Goal: Transaction & Acquisition: Purchase product/service

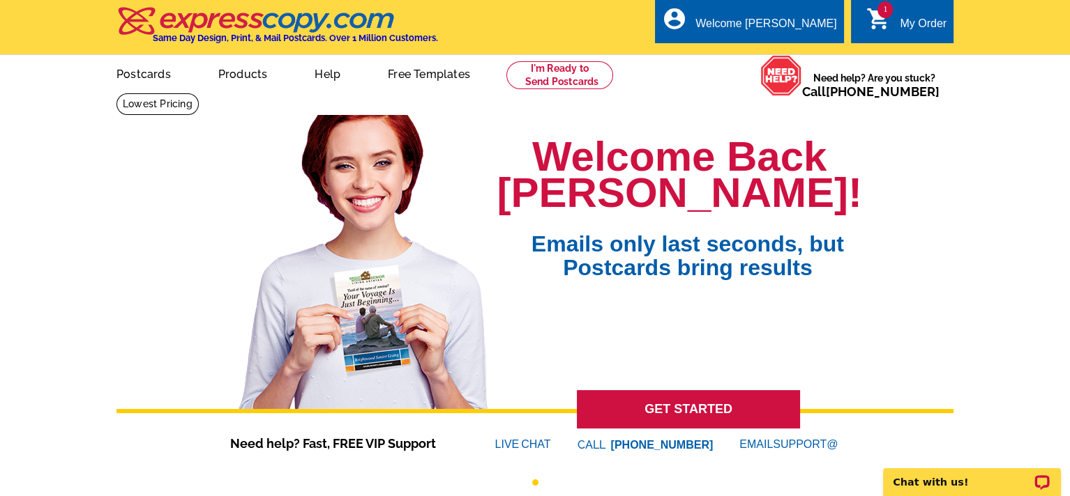
click at [884, 3] on span "1" at bounding box center [884, 9] width 15 height 17
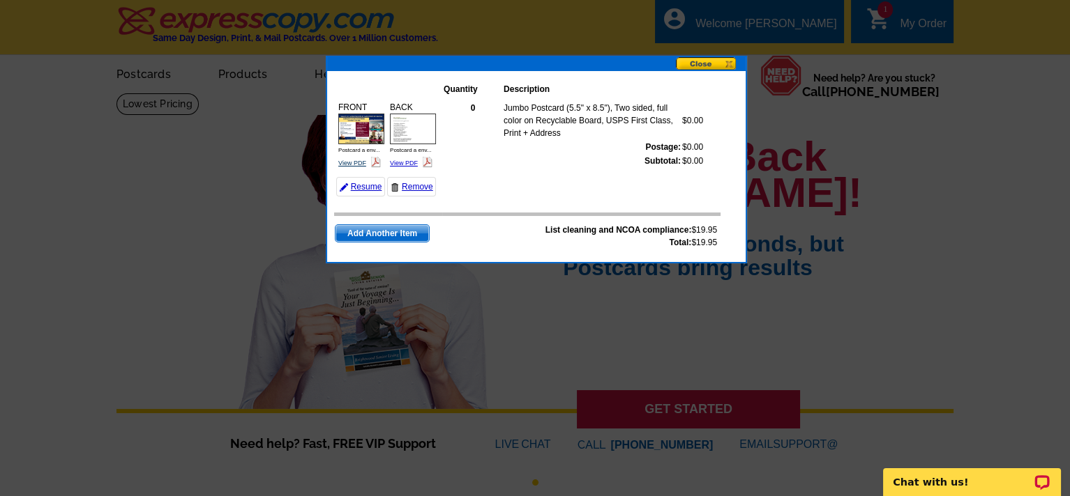
click at [356, 160] on link "View PDF" at bounding box center [352, 163] width 28 height 7
click at [411, 136] on img at bounding box center [413, 129] width 46 height 31
click at [708, 61] on button at bounding box center [711, 64] width 70 height 15
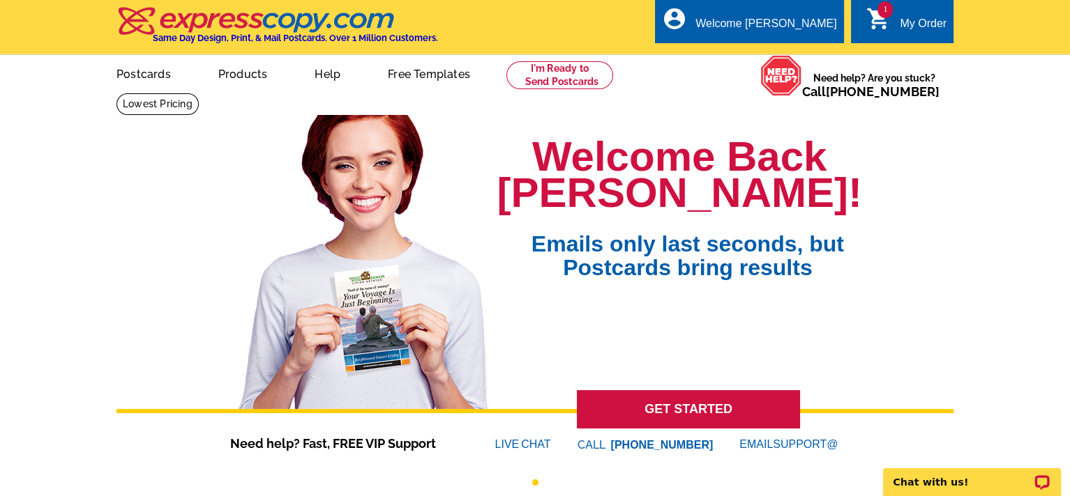
click at [879, 15] on span "1" at bounding box center [884, 9] width 15 height 17
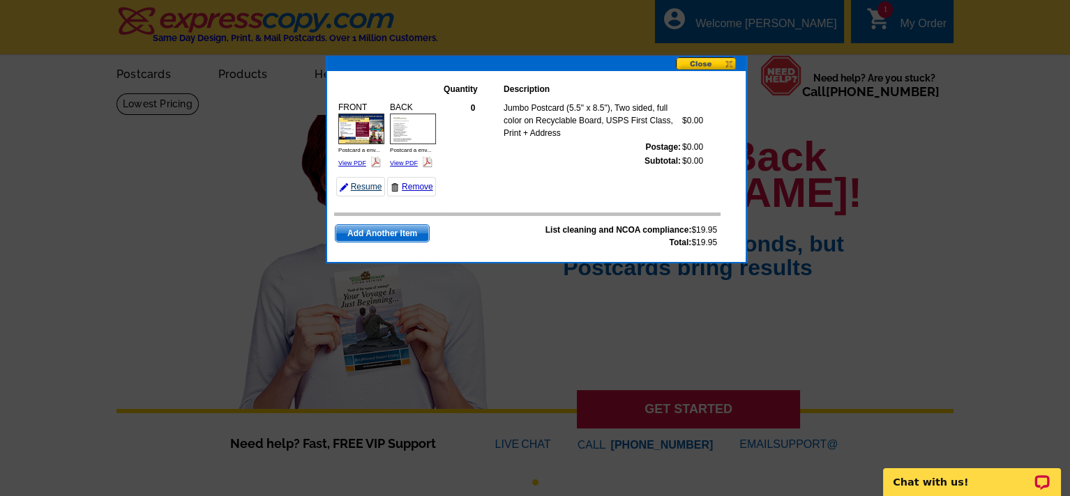
click at [363, 185] on link "Resume" at bounding box center [360, 187] width 49 height 20
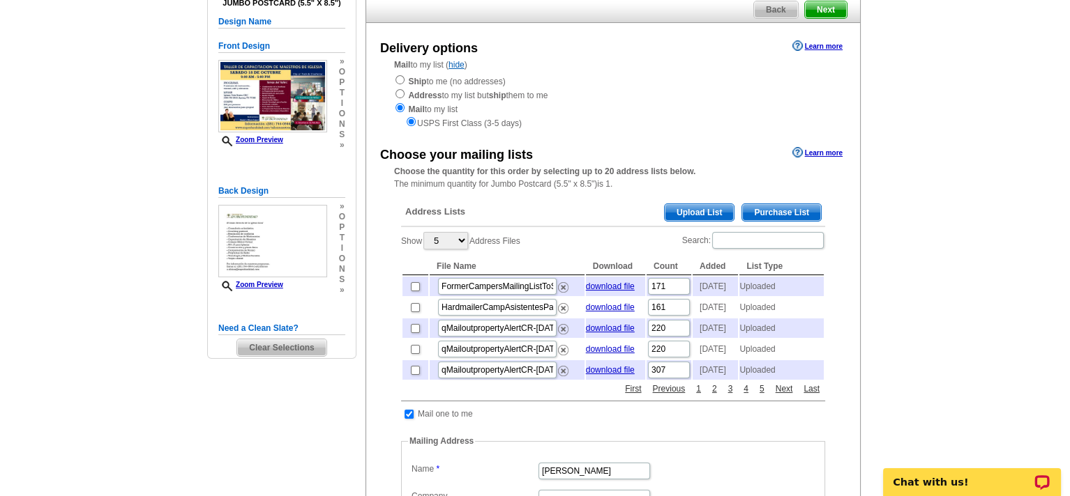
scroll to position [139, 0]
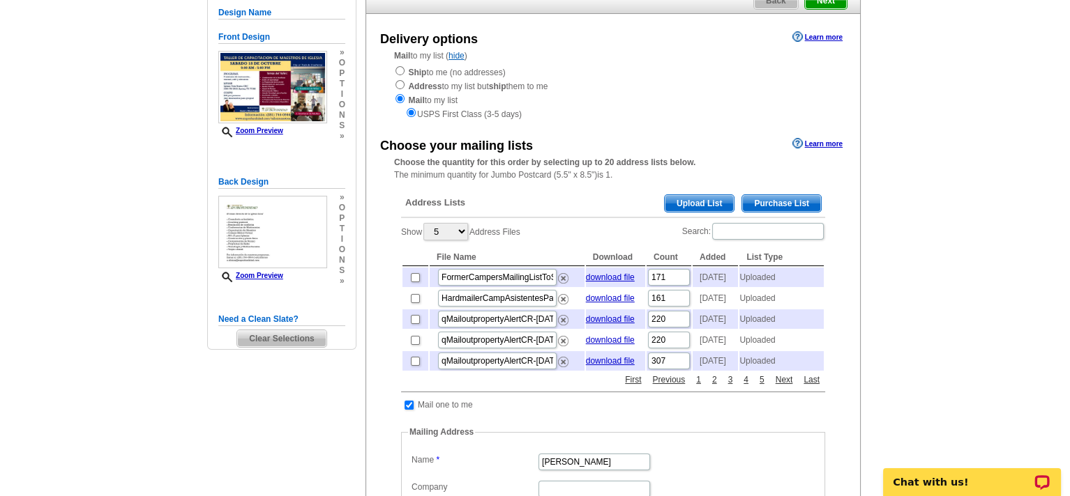
click at [711, 200] on span "Upload List" at bounding box center [698, 203] width 69 height 17
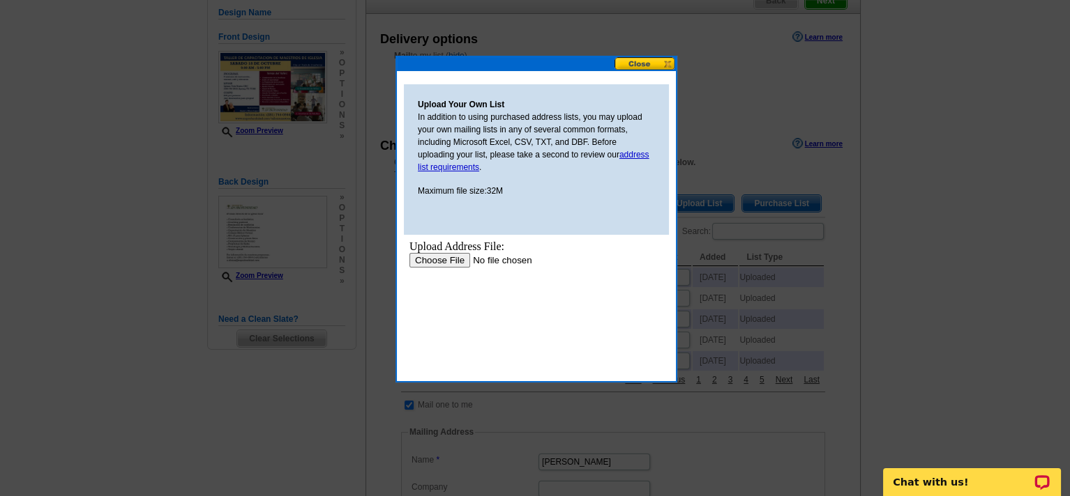
scroll to position [0, 0]
click at [454, 256] on input "file" at bounding box center [497, 260] width 176 height 15
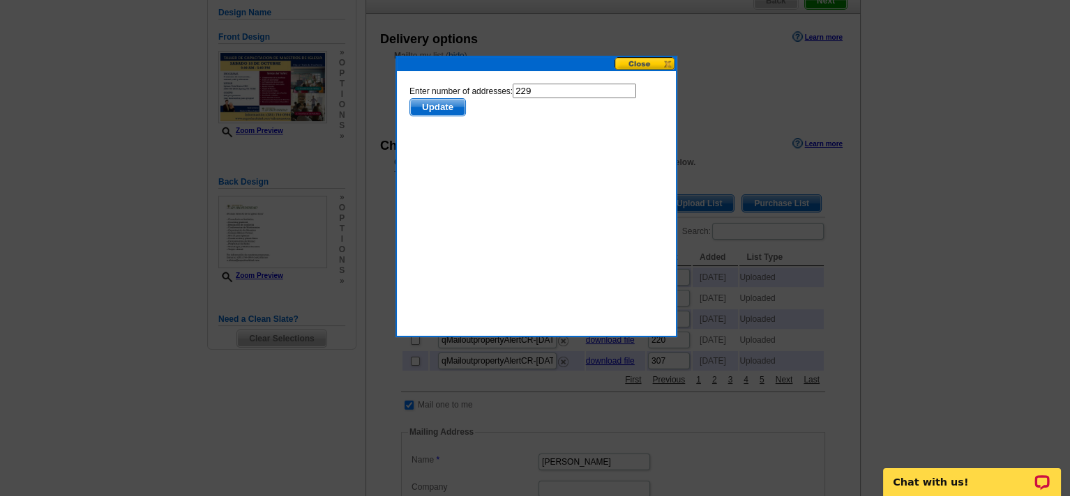
click at [448, 103] on span "Update" at bounding box center [437, 107] width 55 height 17
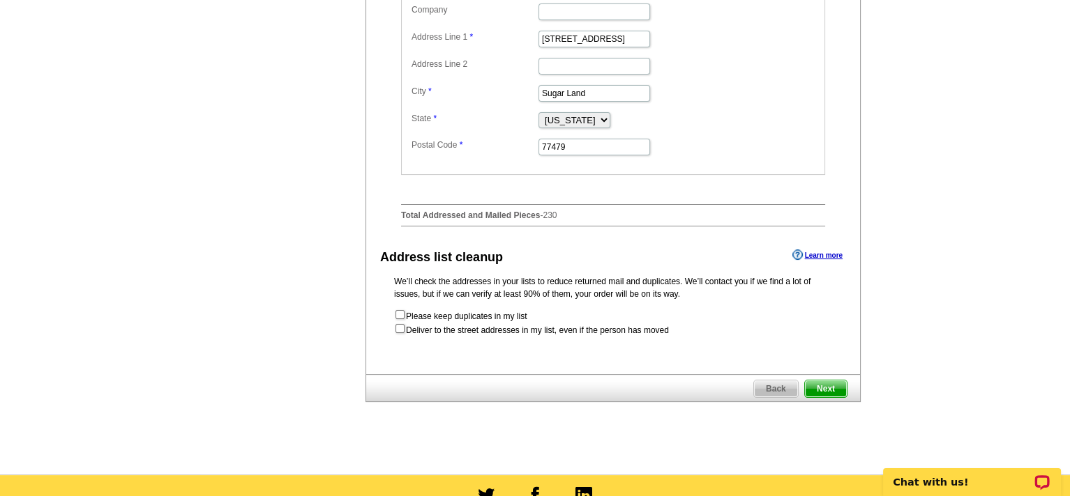
scroll to position [651, 0]
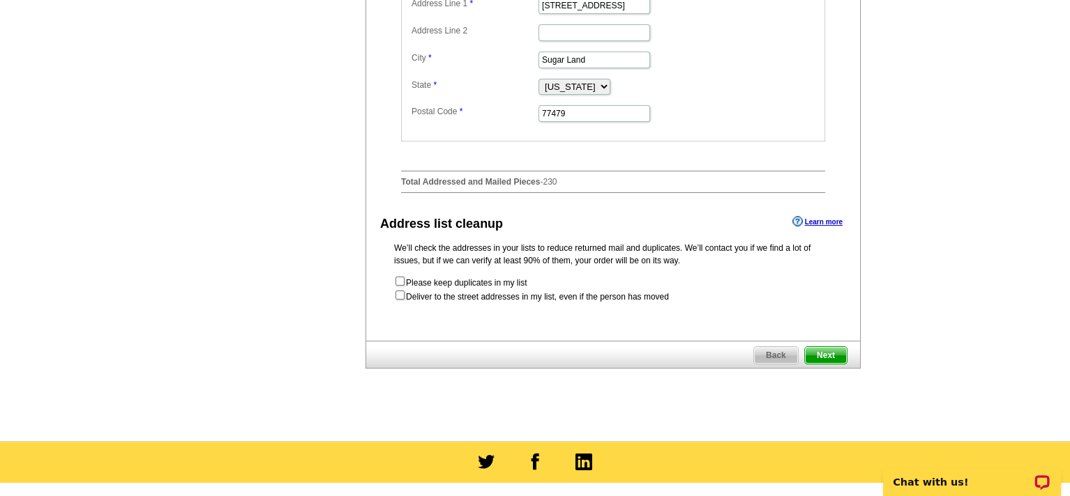
click at [827, 364] on span "Next" at bounding box center [826, 355] width 42 height 17
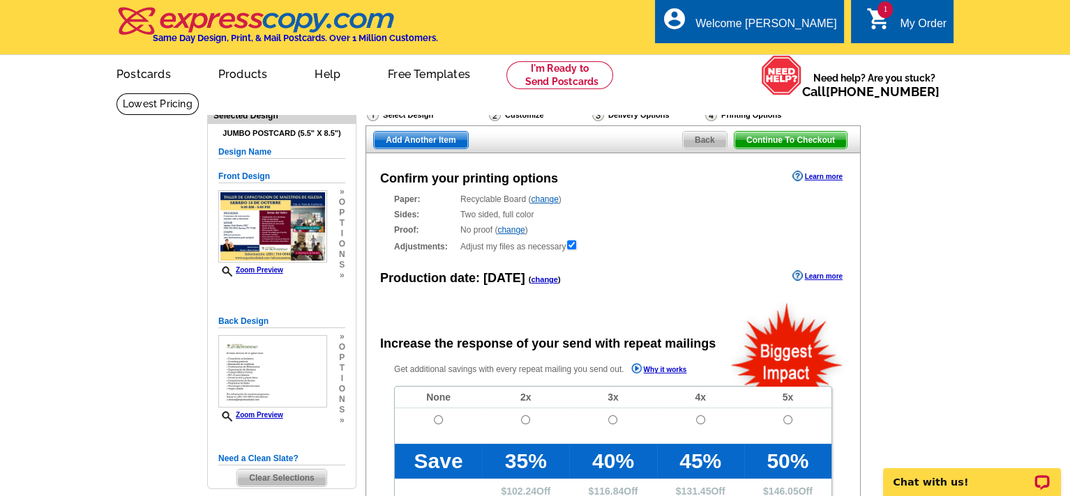
radio input "false"
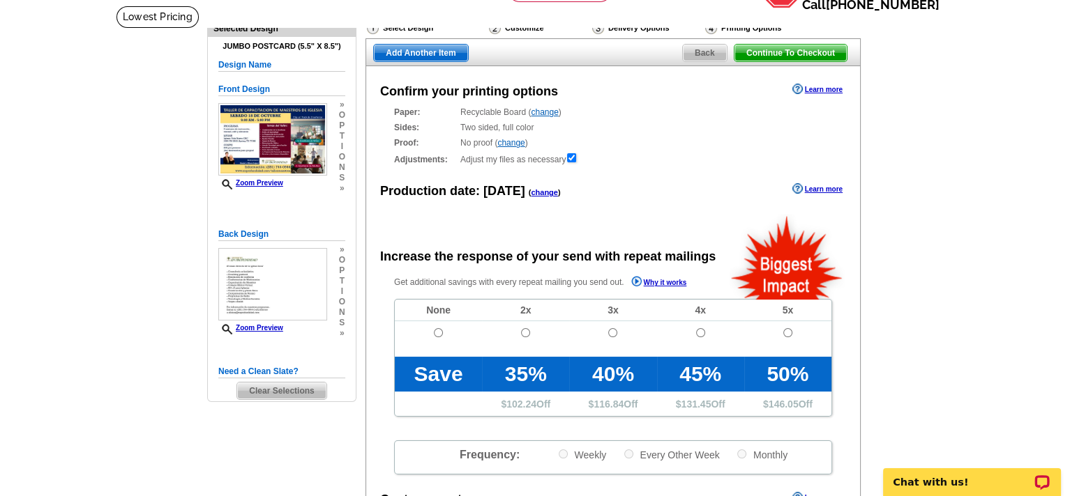
scroll to position [162, 0]
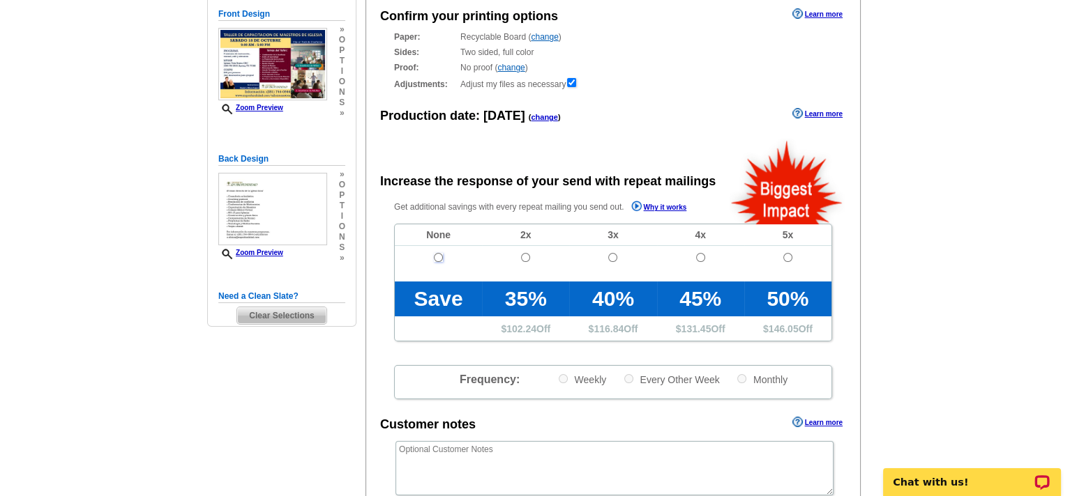
click at [438, 255] on input "radio" at bounding box center [438, 257] width 9 height 9
radio input "true"
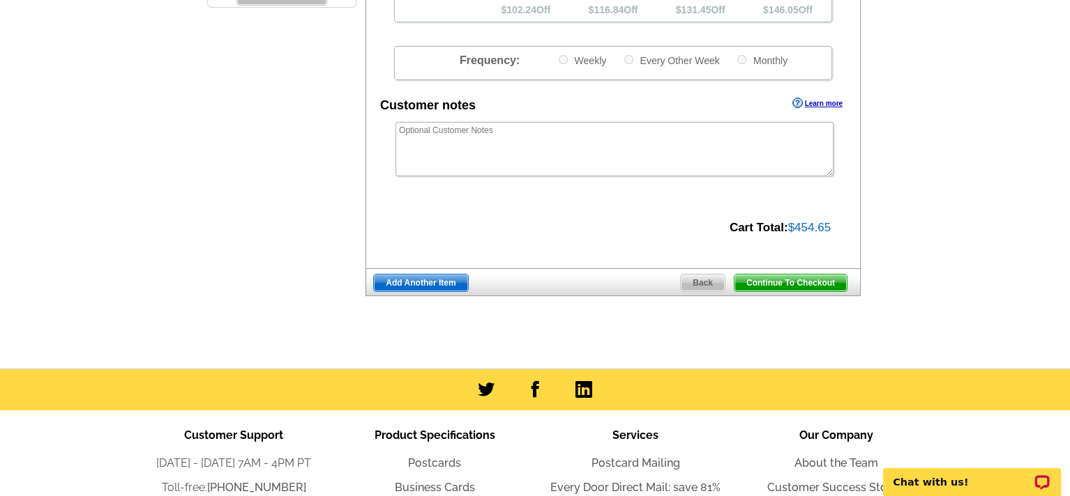
scroll to position [488, 0]
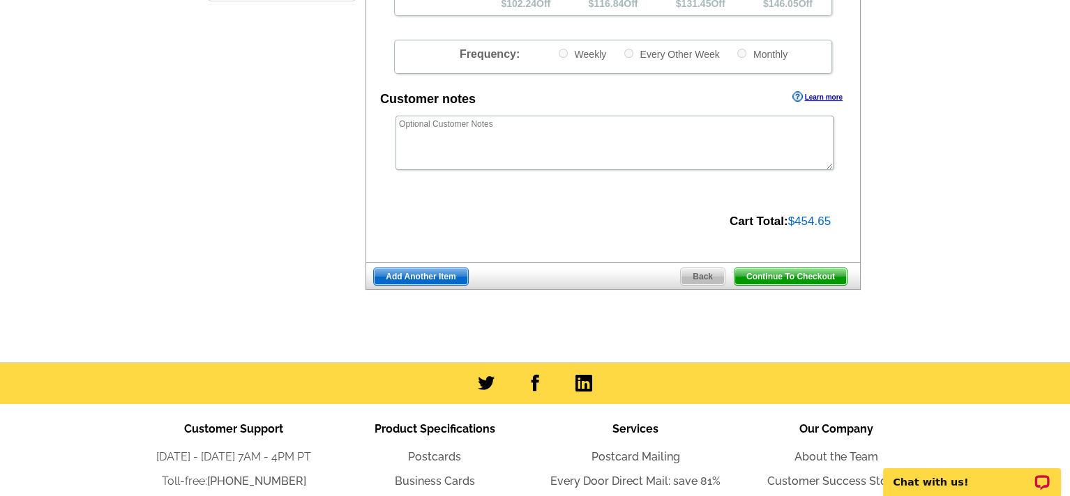
click at [810, 274] on span "Continue To Checkout" at bounding box center [790, 276] width 112 height 17
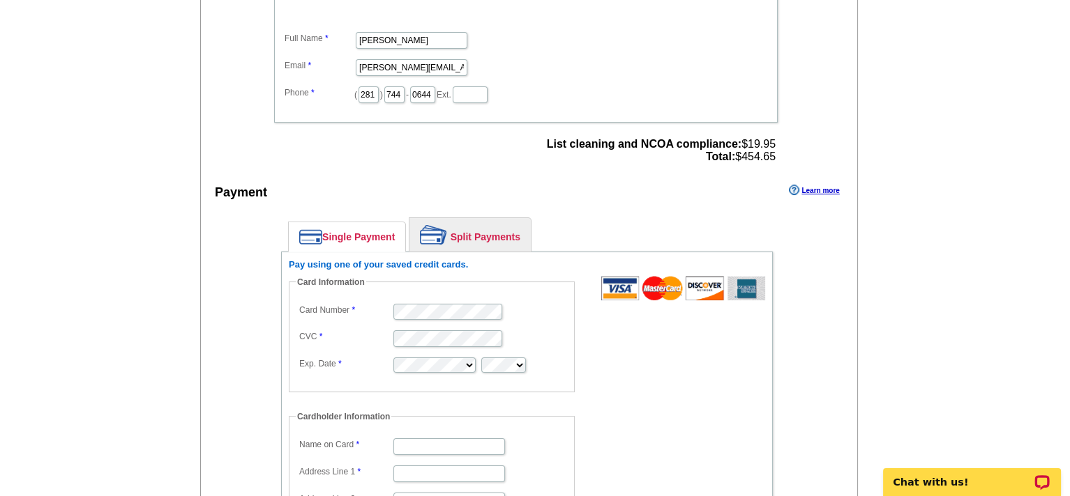
scroll to position [488, 0]
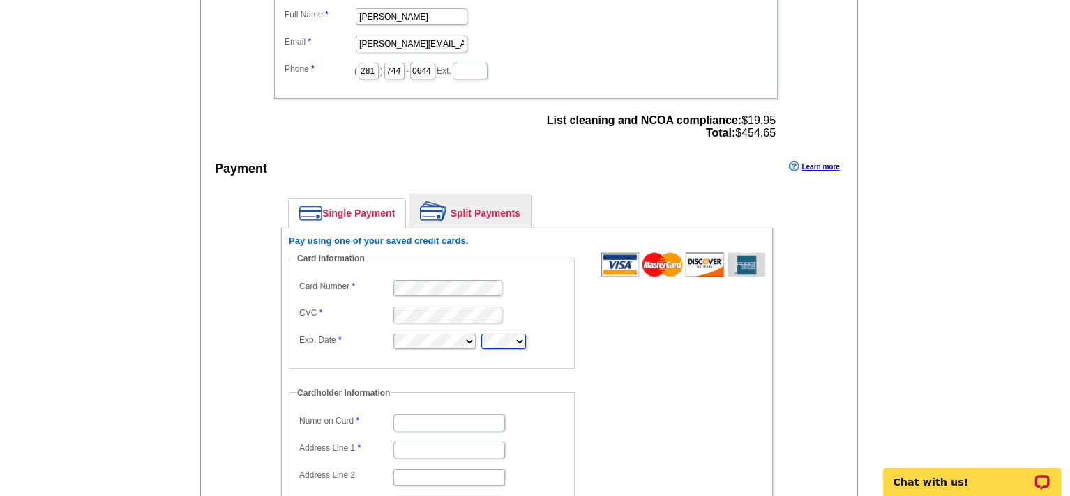
type input "[PERSON_NAME]"
click at [601, 359] on form "Card Information Card Number CVC Exp. Date Cardholder Information Name on Card …" at bounding box center [527, 429] width 476 height 354
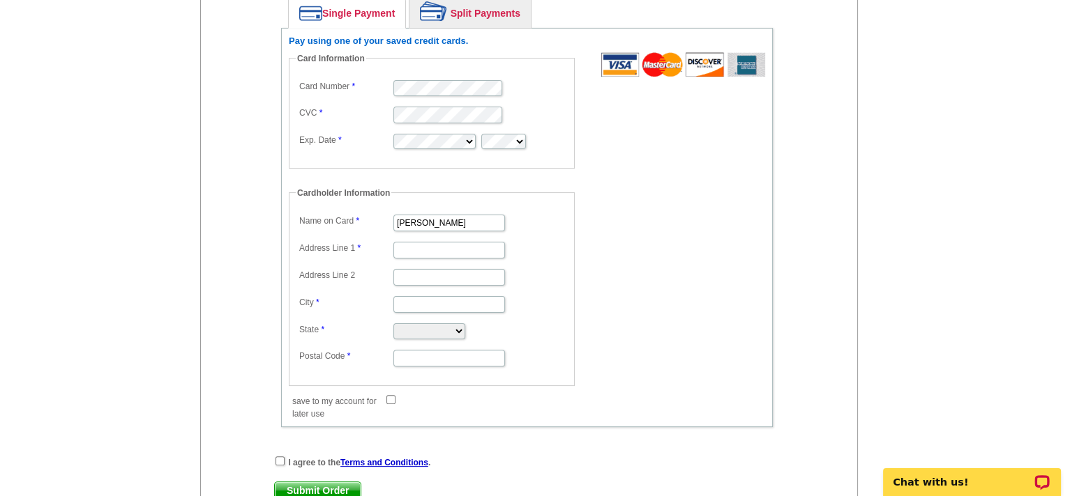
scroll to position [697, 0]
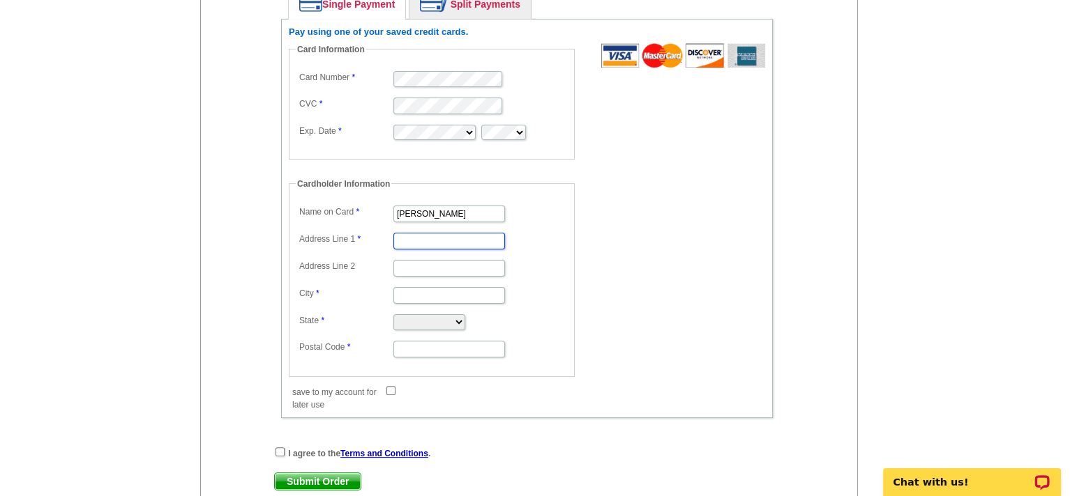
click at [482, 237] on input "Address Line 1" at bounding box center [449, 241] width 112 height 17
type input "[STREET_ADDRESS]"
type input "Sugar Land"
select select "TX"
type input "77479"
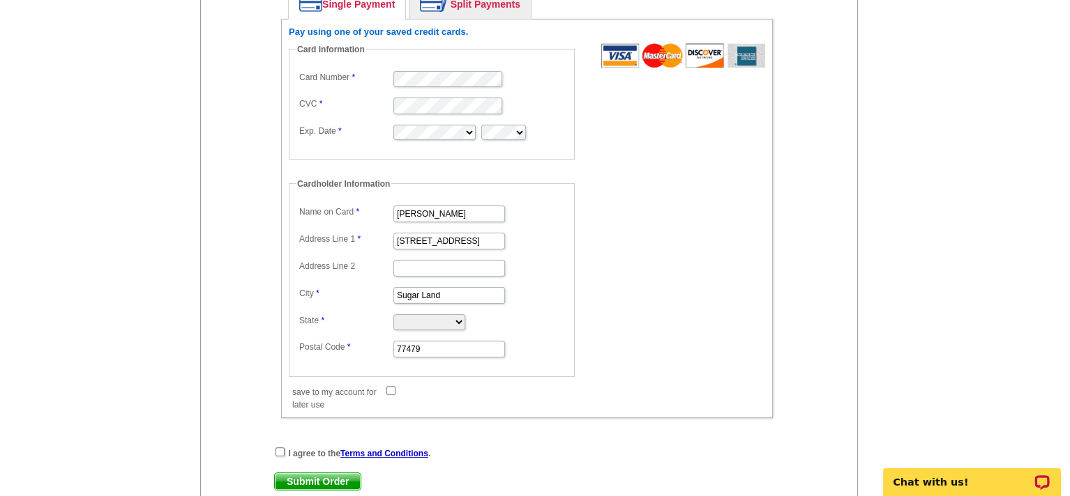
click at [616, 264] on form "Card Information Card Number CVC Exp. Date Cardholder Information Name on Card …" at bounding box center [527, 220] width 476 height 354
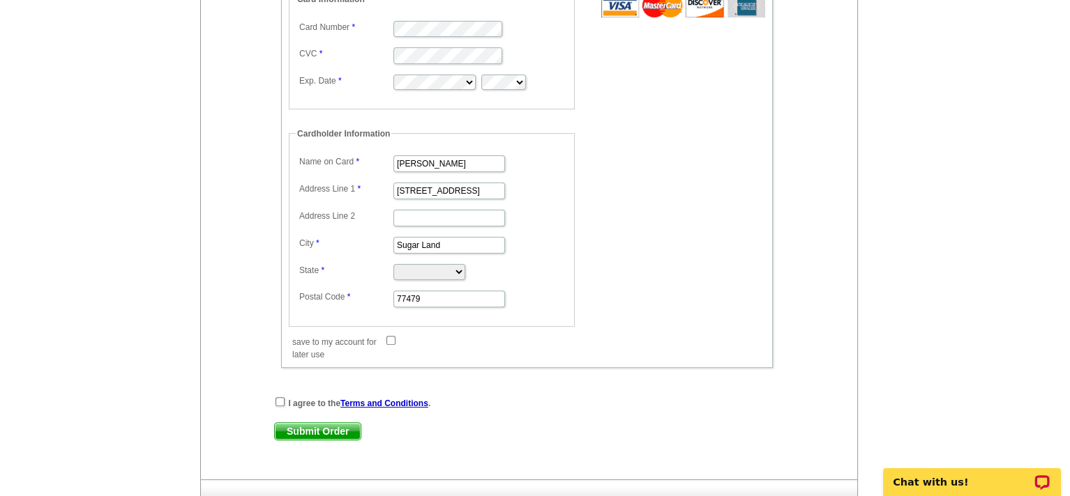
scroll to position [767, 0]
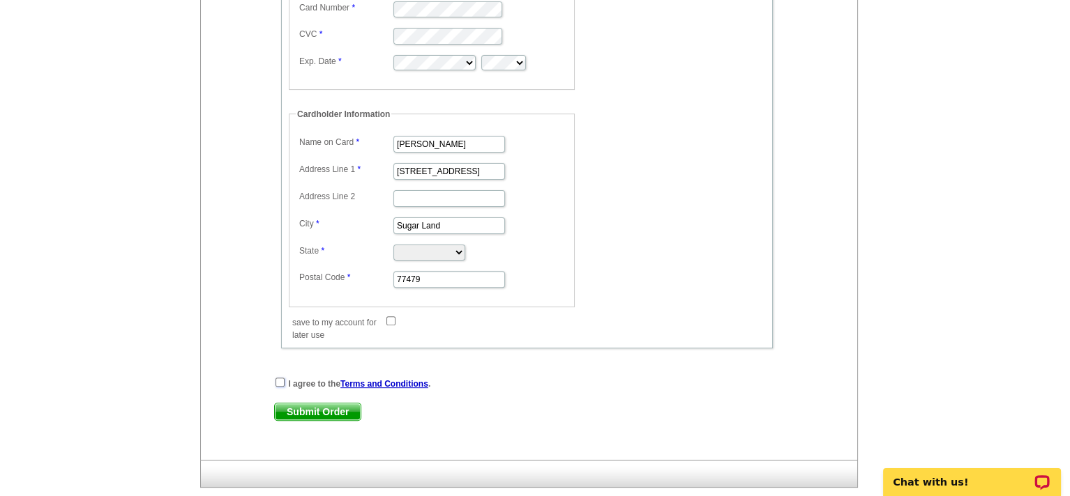
click at [280, 378] on input "checkbox" at bounding box center [279, 382] width 9 height 9
checkbox input "true"
click at [342, 404] on span "Submit Order" at bounding box center [318, 412] width 86 height 17
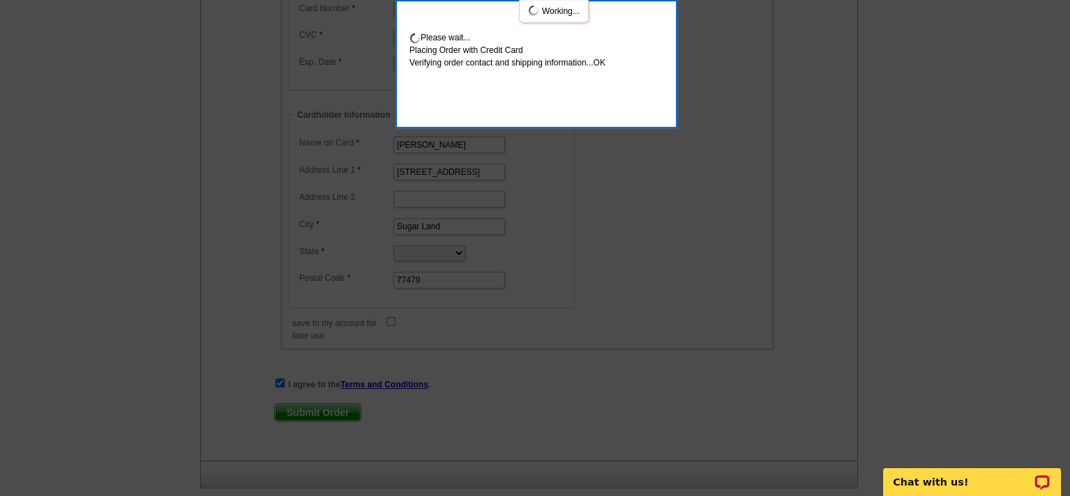
scroll to position [842, 0]
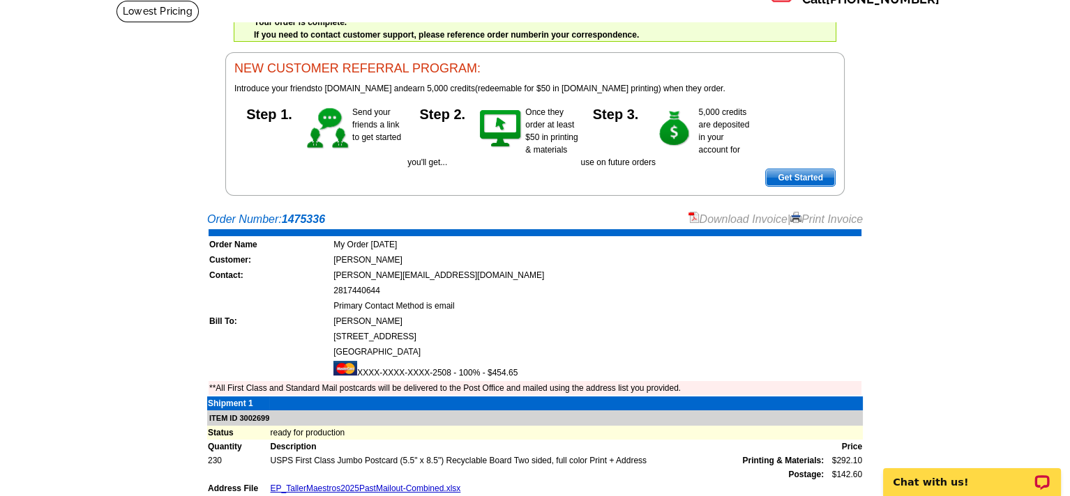
scroll to position [46, 0]
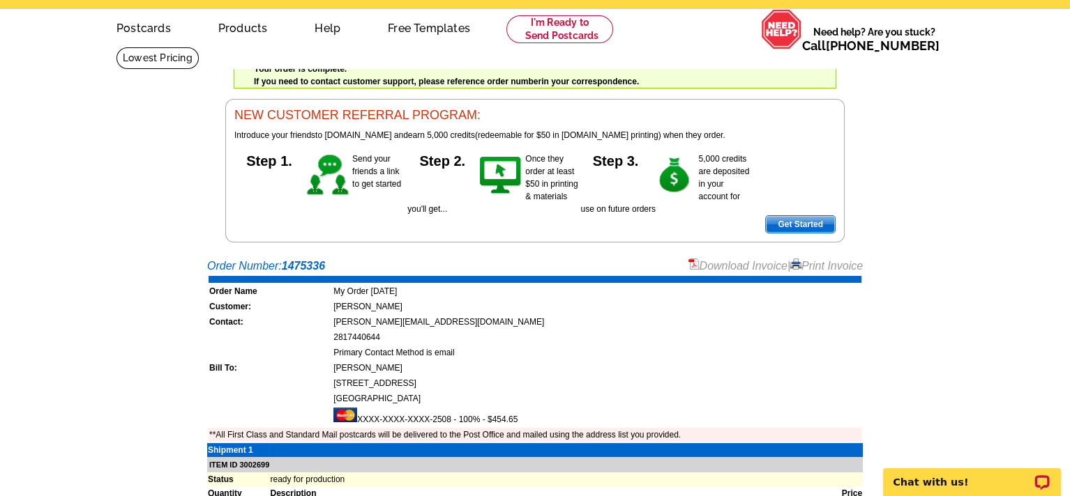
drag, startPoint x: 828, startPoint y: 261, endPoint x: 810, endPoint y: 422, distance: 161.4
click at [828, 261] on link "Print Invoice" at bounding box center [826, 266] width 73 height 12
